Goal: Navigation & Orientation: Find specific page/section

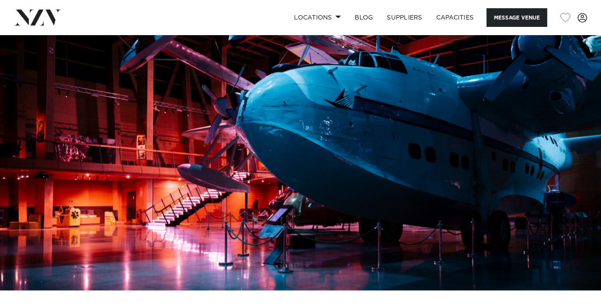
scroll to position [27, 0]
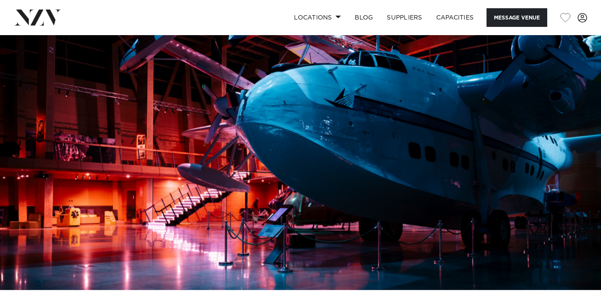
click at [374, 169] on img at bounding box center [300, 149] width 601 height 282
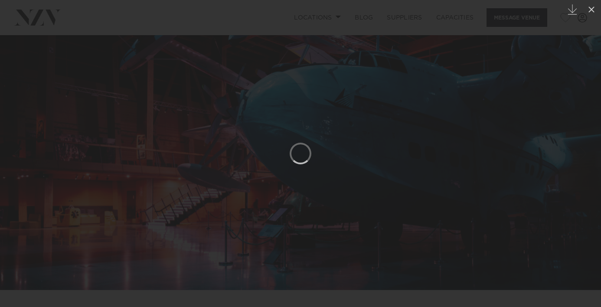
click at [538, 150] on div at bounding box center [300, 153] width 601 height 307
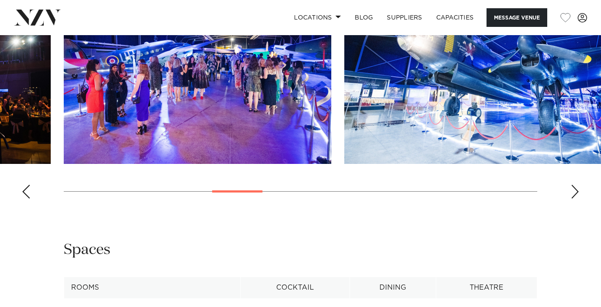
scroll to position [948, 0]
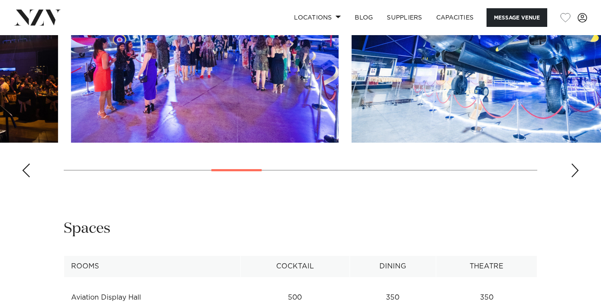
click at [254, 159] on swiper-container at bounding box center [300, 65] width 601 height 238
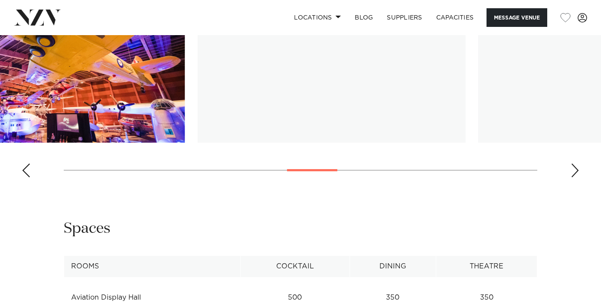
click at [329, 166] on swiper-container at bounding box center [300, 65] width 601 height 238
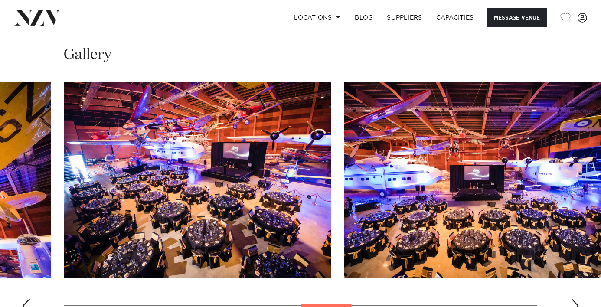
scroll to position [812, 0]
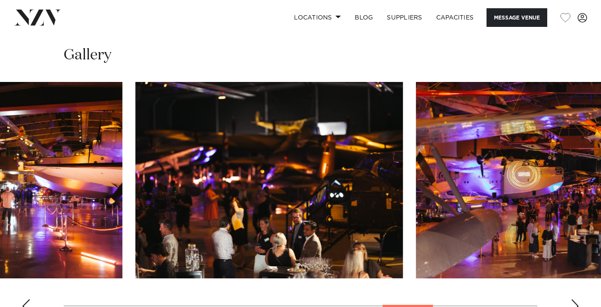
click at [407, 286] on swiper-container at bounding box center [300, 201] width 601 height 238
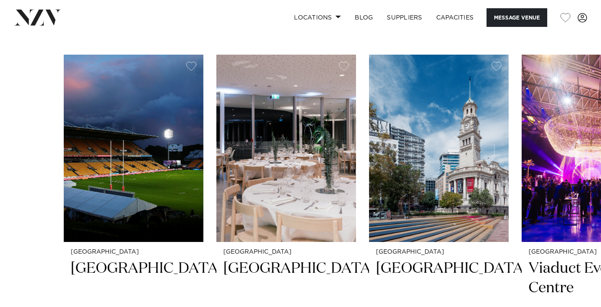
scroll to position [1347, 0]
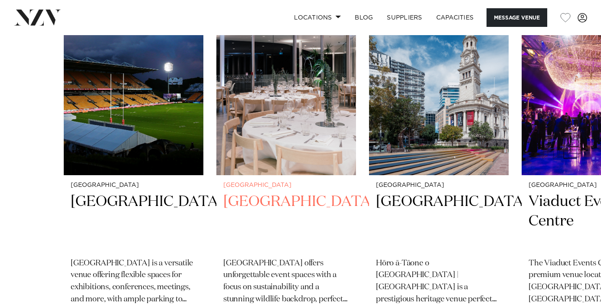
click at [328, 104] on img "2 / 11" at bounding box center [286, 81] width 140 height 187
